Goal: Task Accomplishment & Management: Use online tool/utility

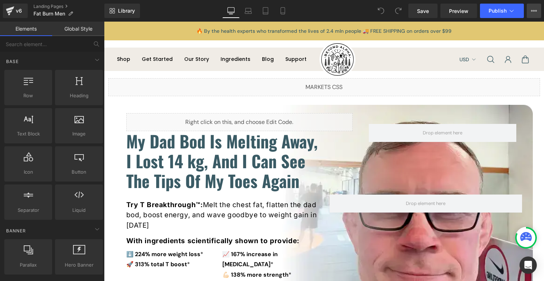
click at [531, 16] on button "View Live Page View with current Template Save Template to Library Schedule Pub…" at bounding box center [534, 11] width 14 height 14
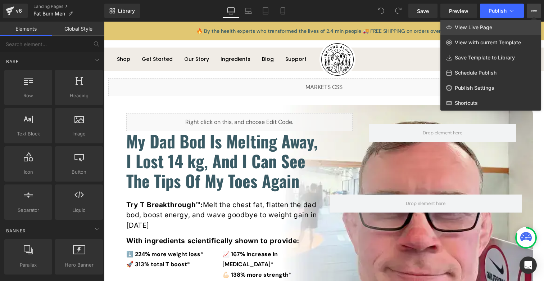
click at [526, 23] on link "View Live Page" at bounding box center [490, 27] width 101 height 15
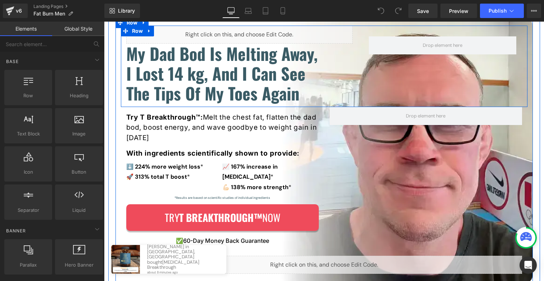
scroll to position [150, 0]
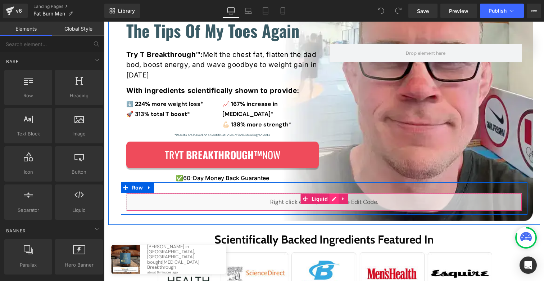
click at [331, 193] on div "Liquid" at bounding box center [324, 202] width 396 height 18
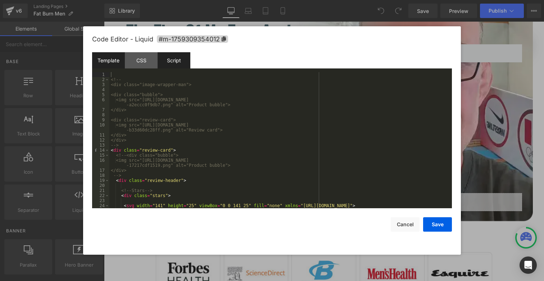
click at [170, 55] on div "Script" at bounding box center [174, 60] width 33 height 16
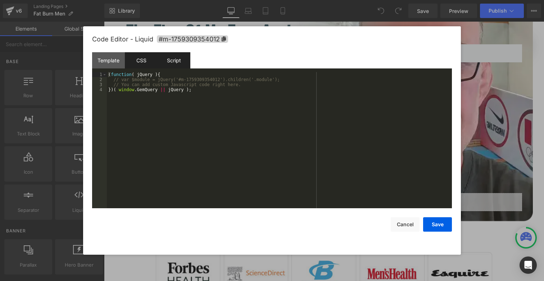
click at [143, 62] on div "CSS" at bounding box center [141, 60] width 33 height 16
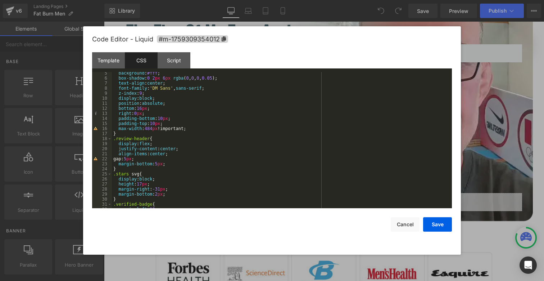
scroll to position [22, 0]
click at [142, 109] on div "background : #fff ; box-shadow : 0 2 px 6 px rgba ( 0 , 0 , 0 , 0.05 ); text-al…" at bounding box center [280, 144] width 337 height 146
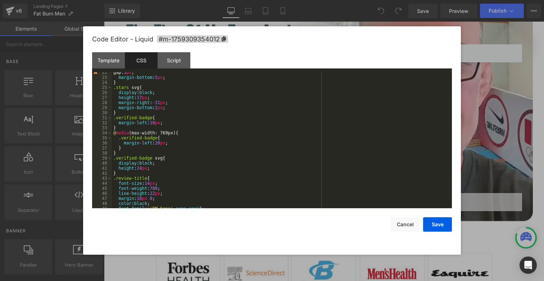
scroll to position [151, 0]
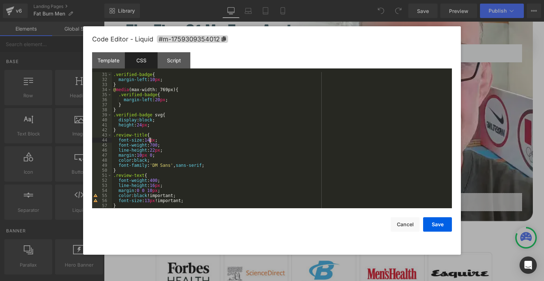
click at [150, 139] on div ".verified-badge { margin-left : 10 px ; } @ media (max-width: 769px) { .verifie…" at bounding box center [280, 145] width 337 height 146
click at [439, 223] on button "Save" at bounding box center [437, 224] width 29 height 14
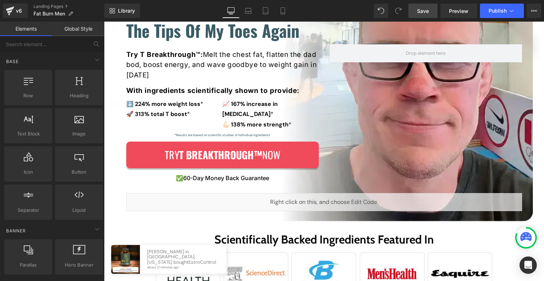
click at [427, 10] on span "Save" at bounding box center [423, 11] width 12 height 8
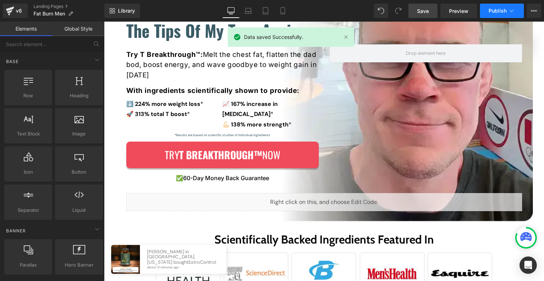
click at [497, 10] on span "Publish" at bounding box center [498, 11] width 18 height 6
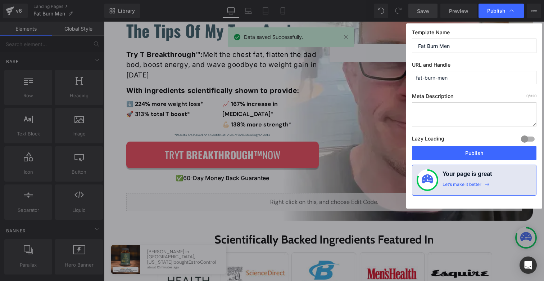
click at [467, 162] on div "Template Name Fat Burn Men URL and Handle fat-burn-men Meta Description 0 /320 …" at bounding box center [474, 115] width 136 height 185
drag, startPoint x: 467, startPoint y: 157, endPoint x: 389, endPoint y: 0, distance: 175.1
click at [467, 157] on button "Publish" at bounding box center [474, 153] width 124 height 14
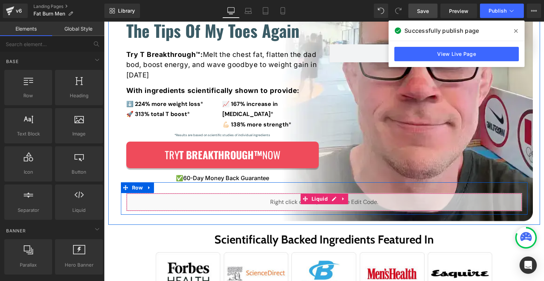
click at [327, 193] on div "Liquid" at bounding box center [324, 202] width 396 height 18
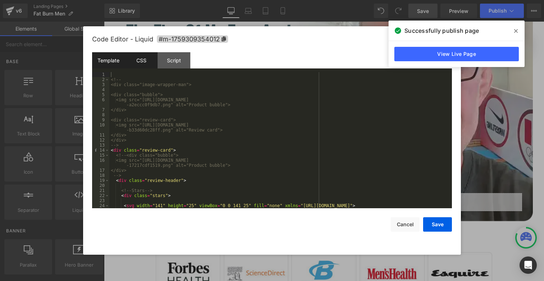
click at [143, 67] on div "CSS" at bounding box center [141, 60] width 33 height 16
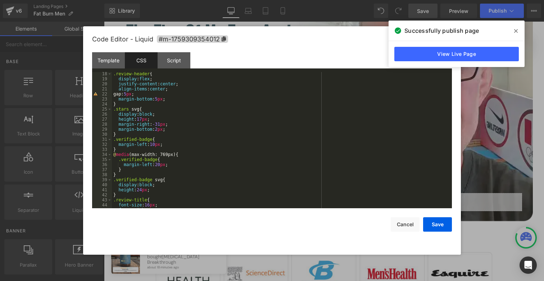
scroll to position [86, 0]
click at [152, 167] on div ".review-header { display : flex ; justify-content : center ; align-items : cent…" at bounding box center [280, 144] width 337 height 146
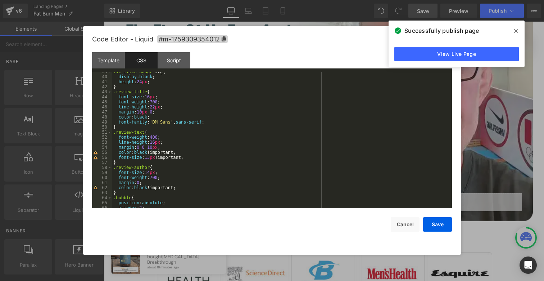
click at [150, 173] on div ".verified-badge svg { display : block ; height : 24 px ; } .review-title { font…" at bounding box center [280, 142] width 337 height 146
click at [157, 142] on div ".verified-badge svg { display : block ; height : 24 px ; } .review-title { font…" at bounding box center [280, 142] width 337 height 146
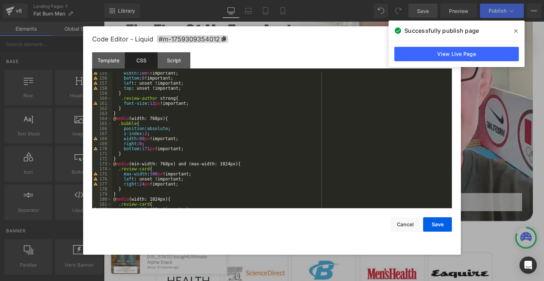
scroll to position [796, 0]
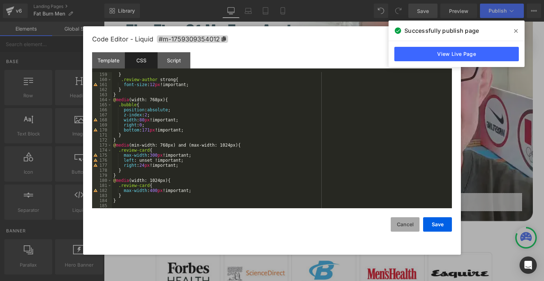
click at [402, 227] on button "Cancel" at bounding box center [405, 224] width 29 height 14
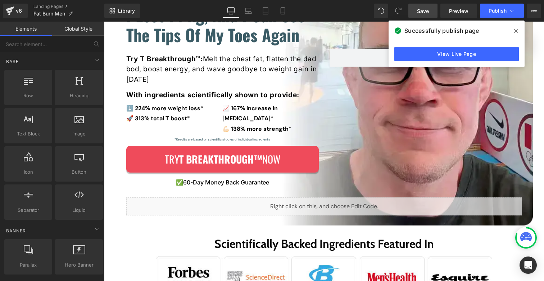
scroll to position [3, 0]
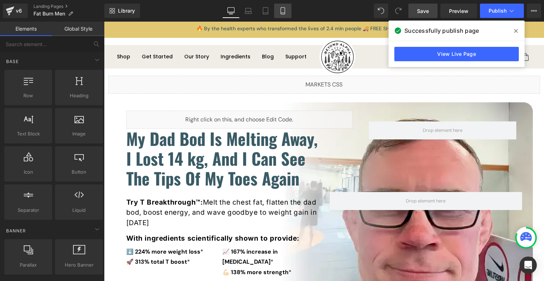
click at [282, 13] on icon at bounding box center [282, 10] width 7 height 7
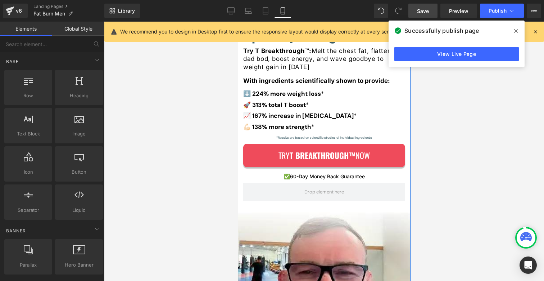
scroll to position [250, 0]
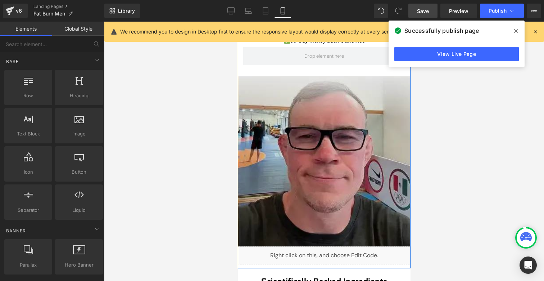
click at [313, 110] on img at bounding box center [323, 161] width 173 height 171
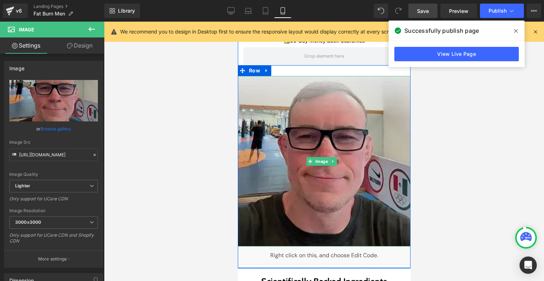
click at [357, 116] on img at bounding box center [323, 161] width 173 height 171
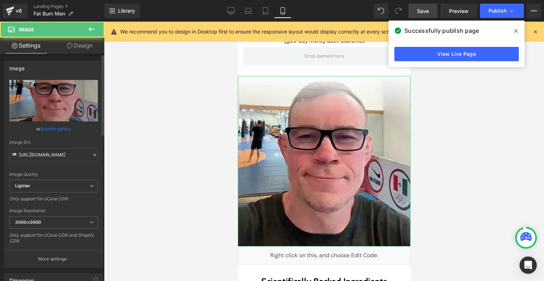
click at [63, 128] on link "Browse gallery" at bounding box center [56, 128] width 31 height 13
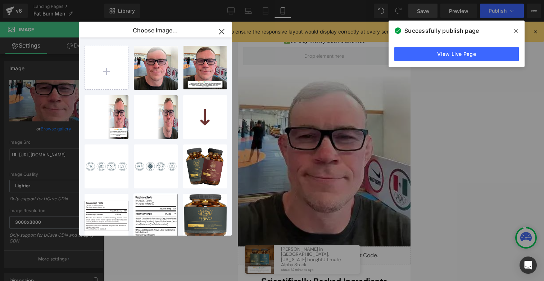
click at [219, 31] on icon "button" at bounding box center [222, 32] width 12 height 12
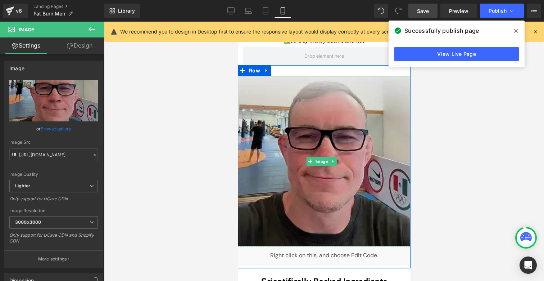
click at [257, 83] on img at bounding box center [323, 161] width 173 height 171
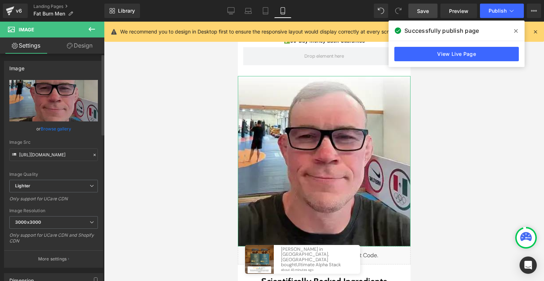
click at [57, 128] on link "Browse gallery" at bounding box center [56, 128] width 31 height 13
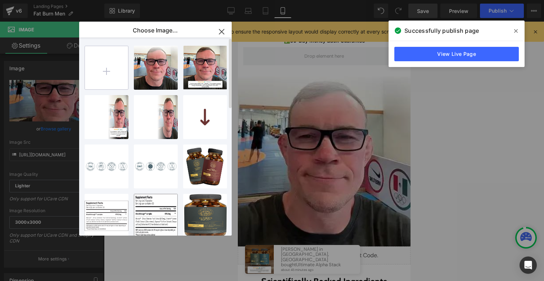
click at [122, 68] on input "file" at bounding box center [106, 67] width 43 height 43
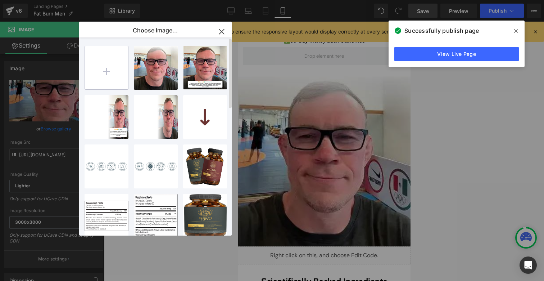
type input "C:\fakepath\Group 1000003128 (1).webp"
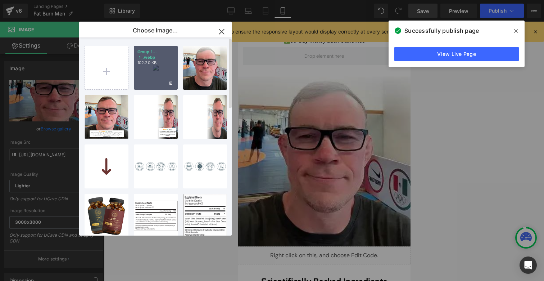
click at [156, 66] on div "Group 1... _1_.webp 102.20 KB" at bounding box center [156, 68] width 44 height 44
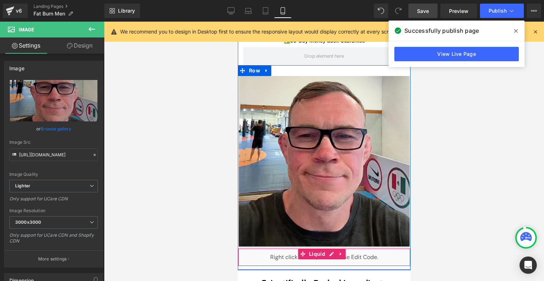
click at [328, 248] on div "Liquid" at bounding box center [323, 257] width 173 height 18
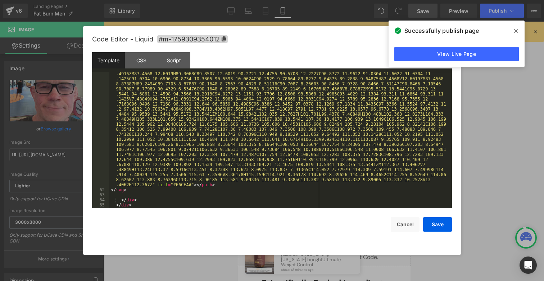
scroll to position [897, 0]
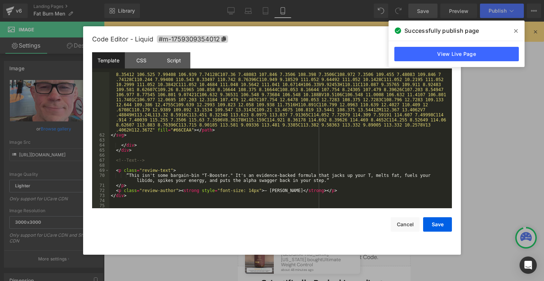
click at [235, 179] on div "< path d = "M45.1523 13.4062L42.1303 5.3627H43.1759L45.7154 12.3835L48.2778 5.3…" at bounding box center [279, 27] width 340 height 494
click at [253, 191] on div "< path d = "M45.1523 13.4062L42.1303 5.3627H43.1759L45.7154 12.3835L48.2778 5.3…" at bounding box center [279, 27] width 340 height 494
click at [251, 190] on div "< path d = "M45.1523 13.4062L42.1303 5.3627H43.1759L45.7154 12.3835L48.2778 5.3…" at bounding box center [279, 27] width 340 height 494
click at [399, 222] on button "Cancel" at bounding box center [405, 224] width 29 height 14
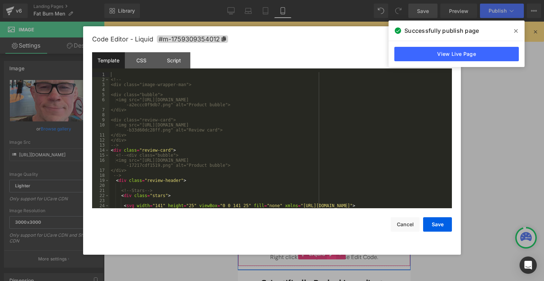
click at [331, 249] on div "Liquid" at bounding box center [323, 257] width 173 height 18
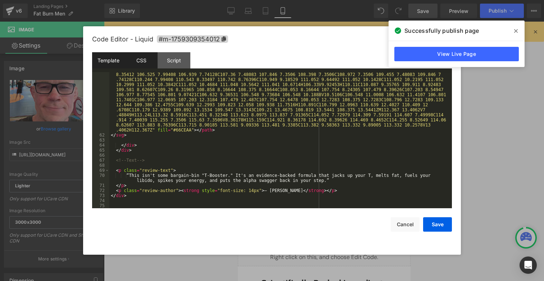
click at [143, 61] on div "CSS" at bounding box center [141, 60] width 33 height 16
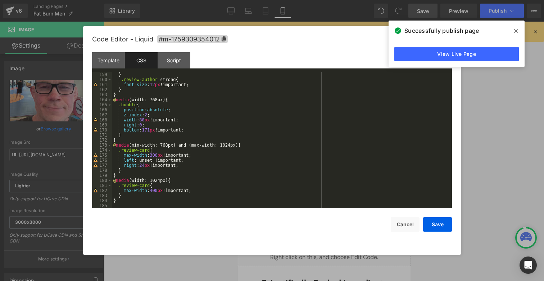
scroll to position [796, 0]
click at [400, 223] on button "Cancel" at bounding box center [405, 224] width 29 height 14
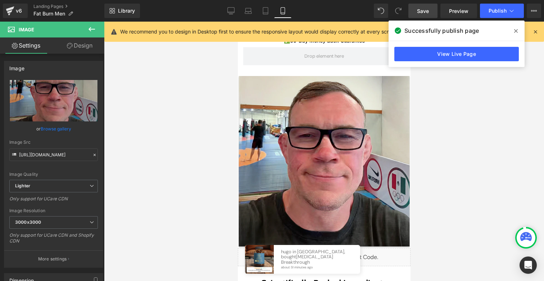
click at [231, 6] on link "Desktop" at bounding box center [230, 11] width 17 height 14
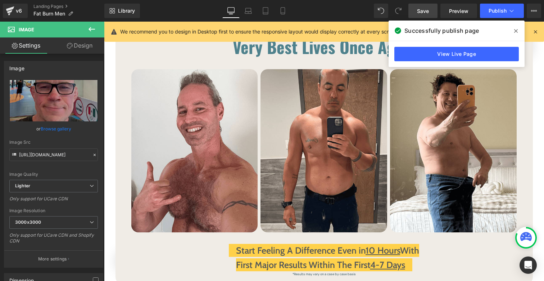
scroll to position [222, 0]
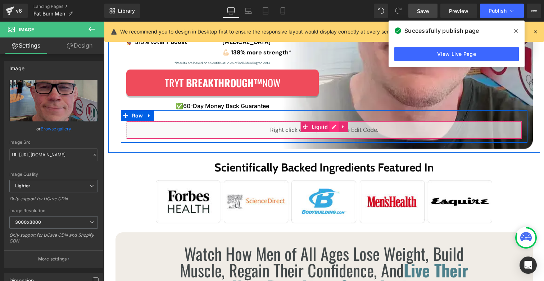
click at [329, 121] on div "Liquid" at bounding box center [324, 130] width 396 height 18
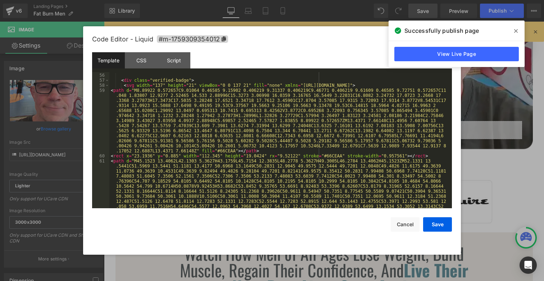
scroll to position [897, 0]
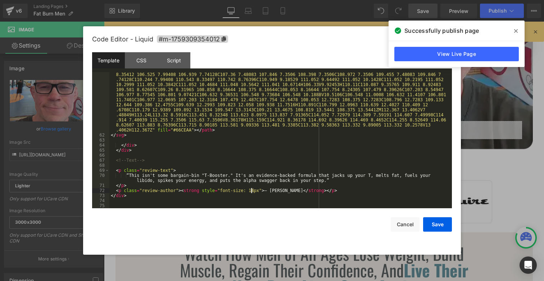
click at [252, 190] on div "< path d = "M45.1523 13.4062L42.1303 5.3627H43.1759L45.7154 12.3835L48.2778 5.3…" at bounding box center [279, 27] width 340 height 494
click at [223, 178] on div "< path d = "M45.1523 13.4062L42.1303 5.3627H43.1759L45.7154 12.3835L48.2778 5.3…" at bounding box center [279, 27] width 340 height 494
click at [143, 61] on div "CSS" at bounding box center [141, 60] width 33 height 16
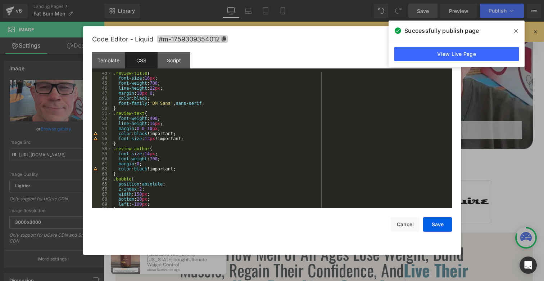
scroll to position [0, 0]
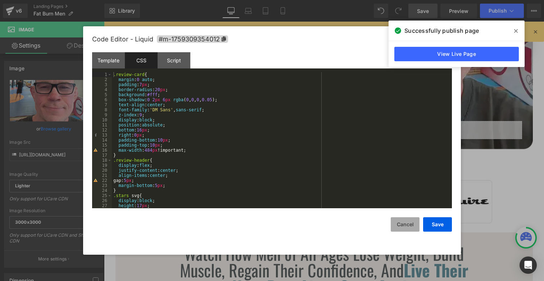
click at [407, 228] on button "Cancel" at bounding box center [405, 224] width 29 height 14
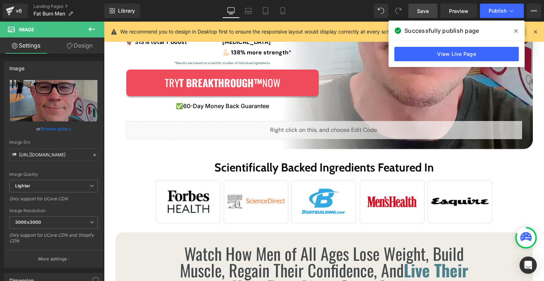
click at [515, 27] on span at bounding box center [516, 31] width 12 height 12
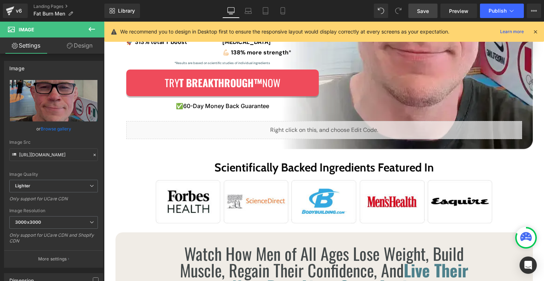
click at [423, 13] on span "Save" at bounding box center [423, 11] width 12 height 8
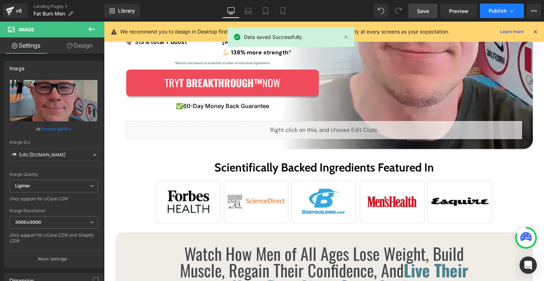
click at [487, 10] on button "Publish" at bounding box center [502, 11] width 44 height 14
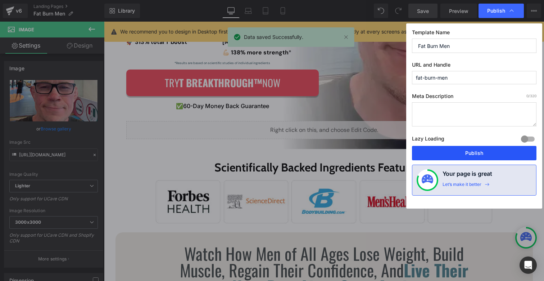
click at [459, 151] on button "Publish" at bounding box center [474, 153] width 124 height 14
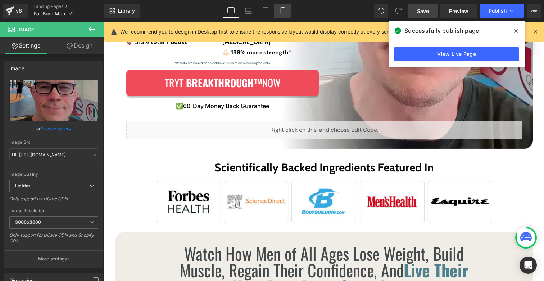
click at [284, 14] on icon at bounding box center [282, 10] width 7 height 7
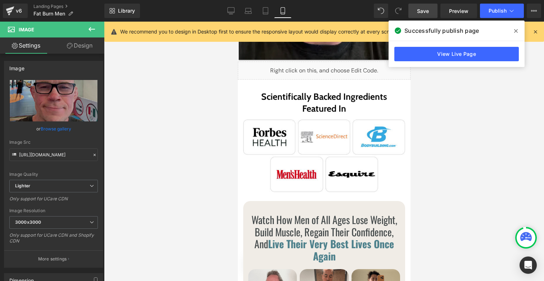
scroll to position [327, 0]
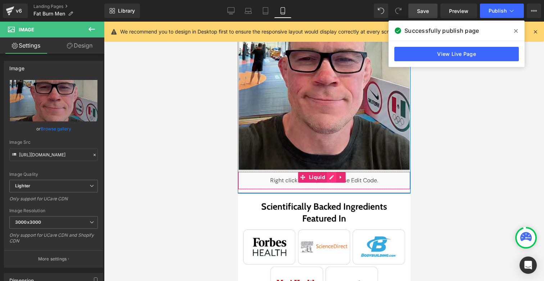
click at [327, 172] on div "Liquid" at bounding box center [323, 180] width 173 height 18
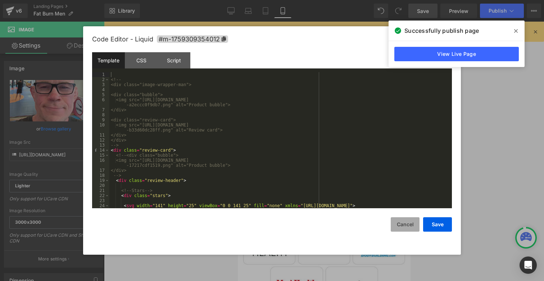
click at [402, 228] on button "Cancel" at bounding box center [405, 224] width 29 height 14
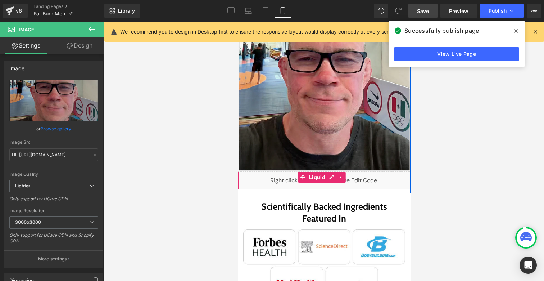
click at [251, 175] on div "Liquid" at bounding box center [323, 180] width 173 height 18
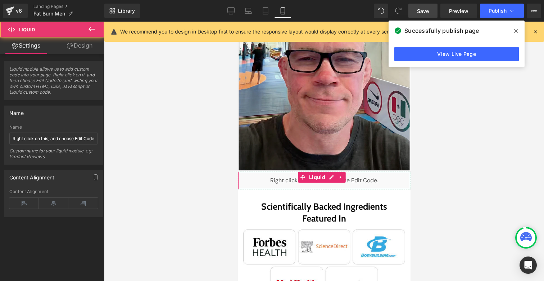
click at [74, 39] on link "Design" at bounding box center [80, 45] width 52 height 16
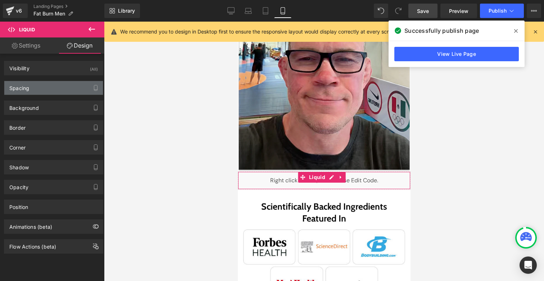
click at [43, 92] on div "Spacing" at bounding box center [53, 88] width 99 height 14
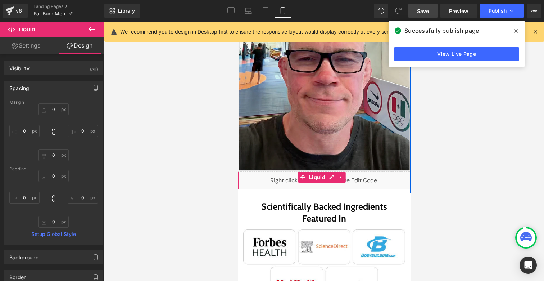
click at [332, 173] on div "Liquid" at bounding box center [323, 180] width 173 height 18
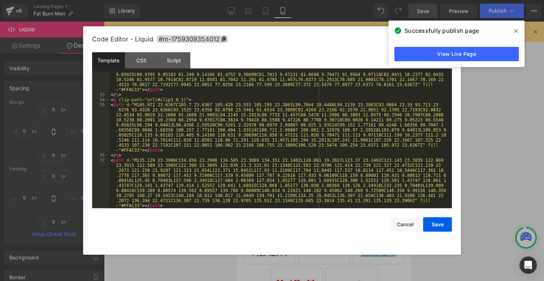
scroll to position [0, 0]
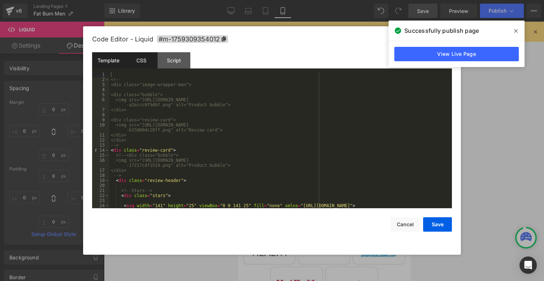
click at [148, 64] on div "CSS" at bounding box center [141, 60] width 33 height 16
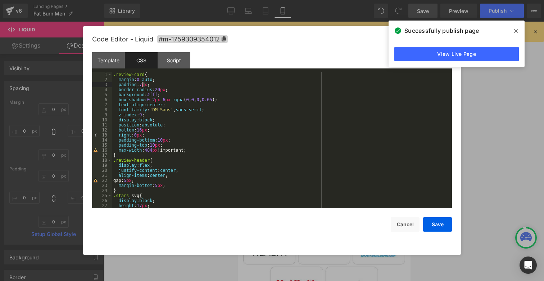
click at [143, 84] on div ".review-card { margin : 0 auto ; padding : 7 px ; border-radius : 20 px ; backg…" at bounding box center [280, 145] width 337 height 146
click at [163, 85] on div ".review-card { margin : 0 auto ; padding : 7 px ; border-radius : 20 px ; backg…" at bounding box center [280, 145] width 337 height 146
click at [162, 90] on div ".review-card { margin : 0 auto ; padding : 7 px ; border-radius : 20 px ; backg…" at bounding box center [280, 145] width 337 height 146
click at [445, 228] on button "Save" at bounding box center [437, 224] width 29 height 14
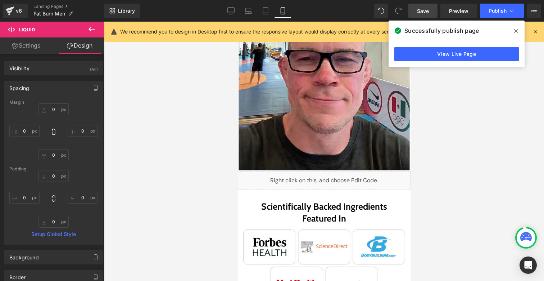
click at [413, 12] on link "Save" at bounding box center [422, 11] width 29 height 14
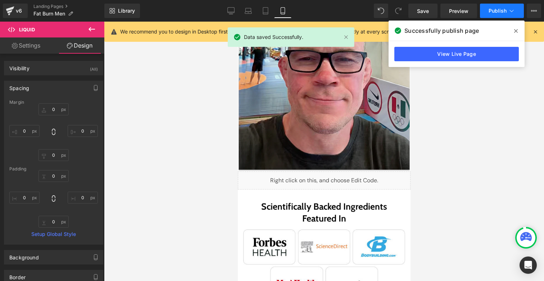
click at [497, 8] on span "Publish" at bounding box center [498, 11] width 18 height 6
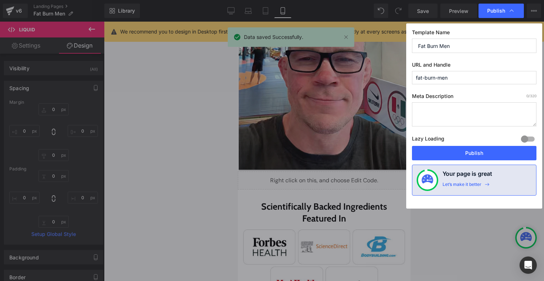
click at [499, 158] on button "Publish" at bounding box center [474, 153] width 124 height 14
